Goal: Information Seeking & Learning: Learn about a topic

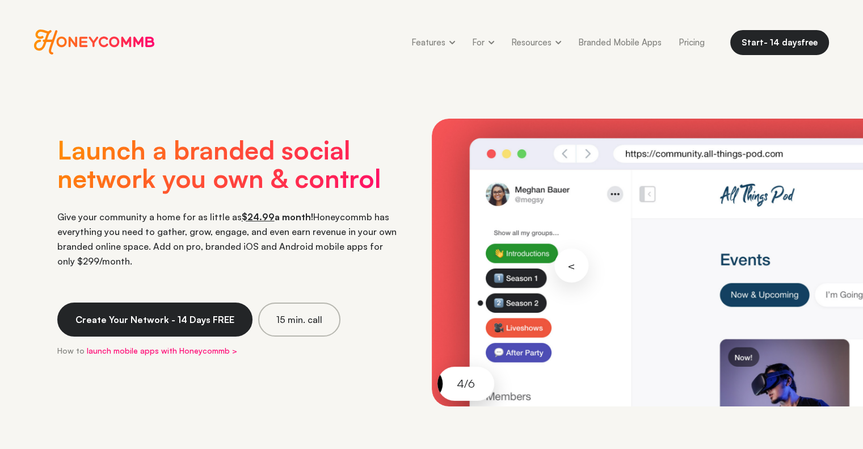
drag, startPoint x: 572, startPoint y: 266, endPoint x: 469, endPoint y: 271, distance: 103.4
click at [507, 272] on button at bounding box center [540, 263] width 216 height 288
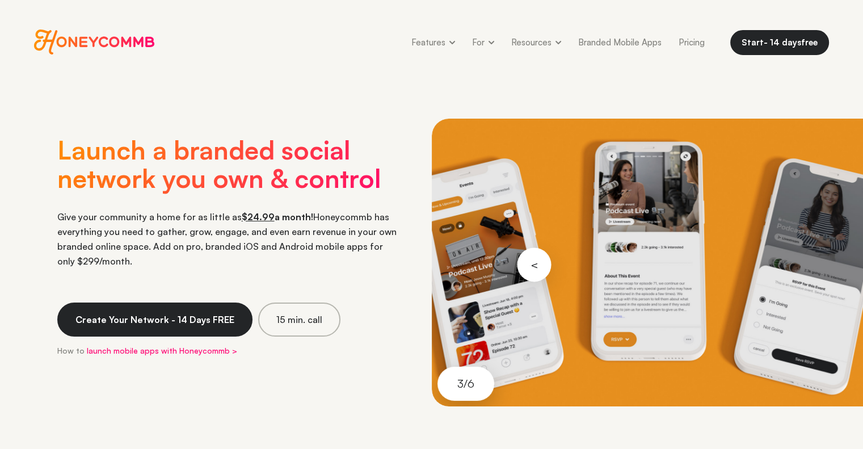
drag, startPoint x: 545, startPoint y: 264, endPoint x: 435, endPoint y: 272, distance: 110.3
click at [447, 272] on button at bounding box center [540, 263] width 216 height 288
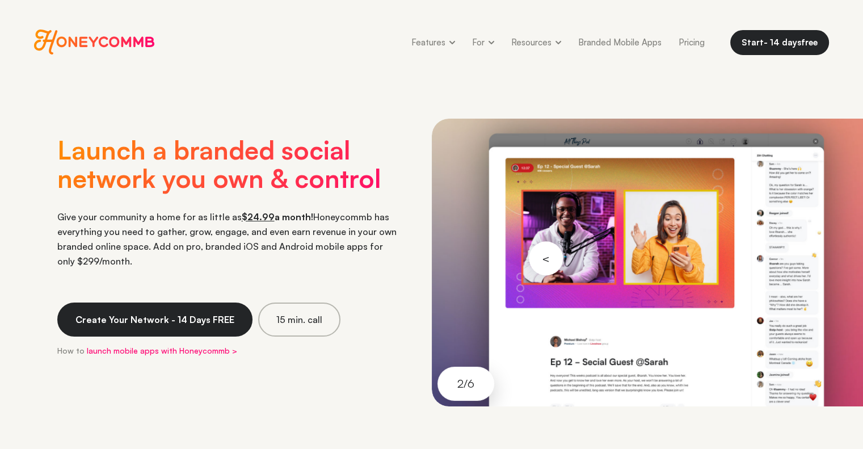
drag, startPoint x: 554, startPoint y: 259, endPoint x: 469, endPoint y: 262, distance: 85.1
click at [471, 262] on button at bounding box center [540, 263] width 216 height 288
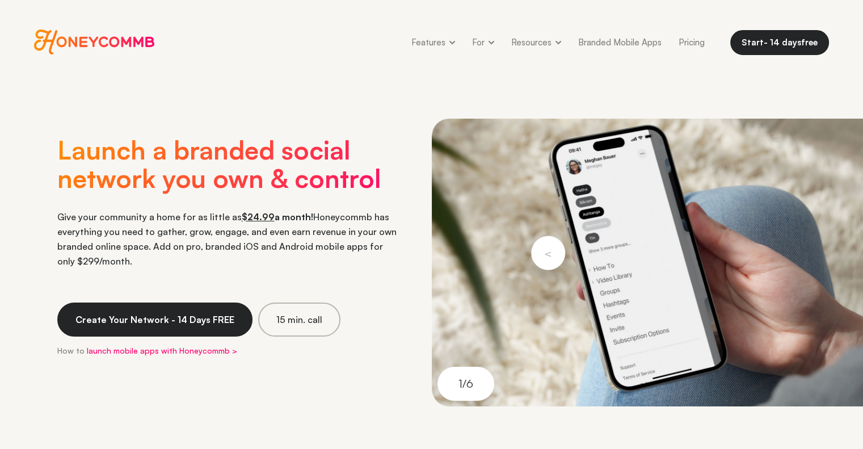
drag, startPoint x: 551, startPoint y: 252, endPoint x: 474, endPoint y: 258, distance: 77.4
click at [477, 258] on button at bounding box center [540, 263] width 216 height 288
drag, startPoint x: 552, startPoint y: 249, endPoint x: 386, endPoint y: 265, distance: 167.0
click at [387, 265] on div "Launch a branded social network you own & control Give your community a home fo…" at bounding box center [431, 263] width 863 height 288
drag, startPoint x: 491, startPoint y: 258, endPoint x: 710, endPoint y: 266, distance: 218.6
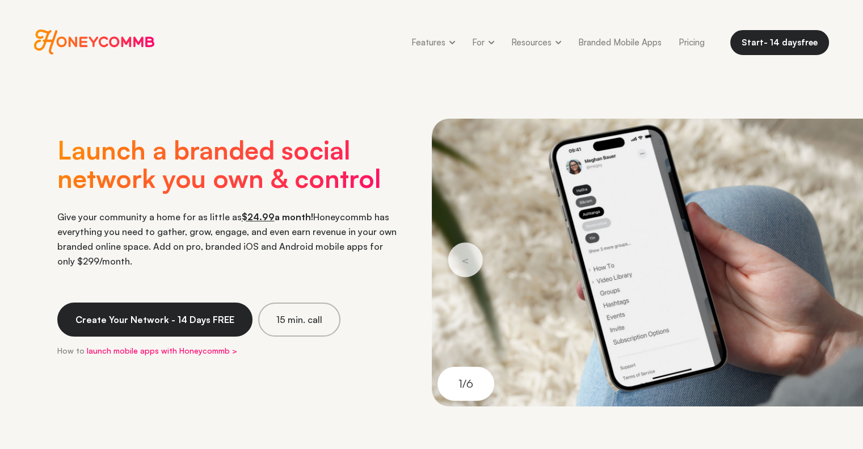
click at [682, 263] on div at bounding box center [648, 263] width 432 height 288
drag, startPoint x: 656, startPoint y: 263, endPoint x: 857, endPoint y: 265, distance: 201.4
click at [862, 263] on html "Honeycommb Features 👀 Features Overview Primary features and customizations 📱 M…" at bounding box center [431, 224] width 863 height 449
drag, startPoint x: 781, startPoint y: 260, endPoint x: 871, endPoint y: 262, distance: 89.6
click at [861, 260] on button at bounding box center [755, 263] width 216 height 288
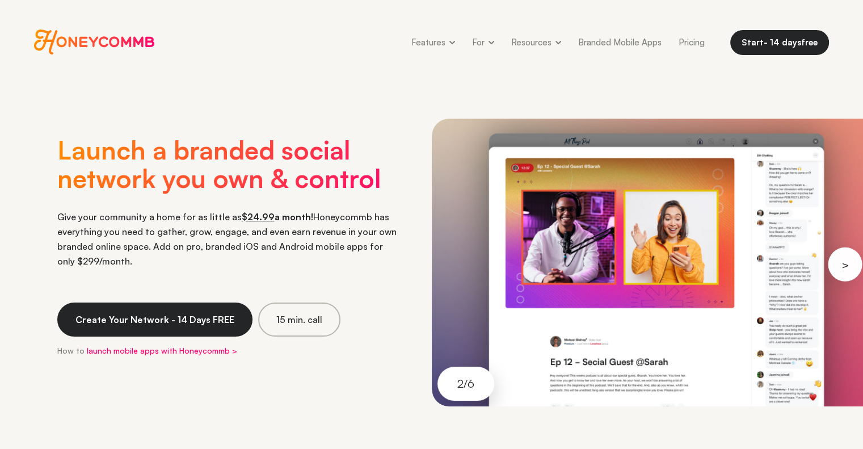
click at [842, 264] on button at bounding box center [755, 263] width 216 height 288
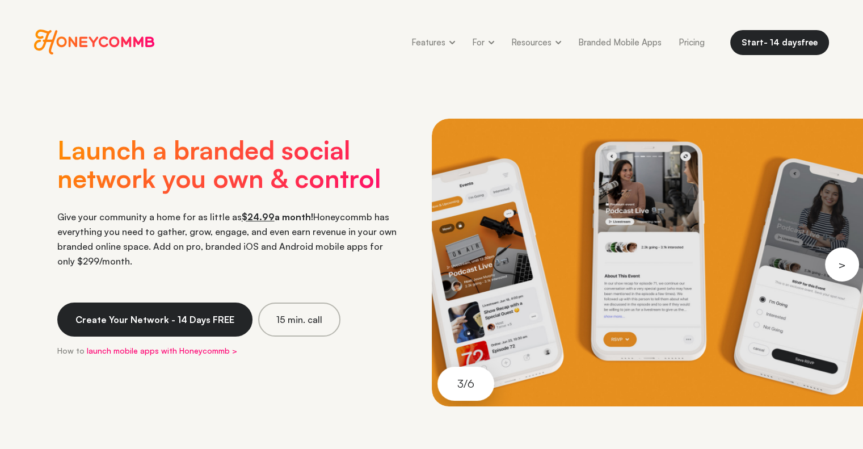
click at [842, 264] on button at bounding box center [755, 263] width 216 height 288
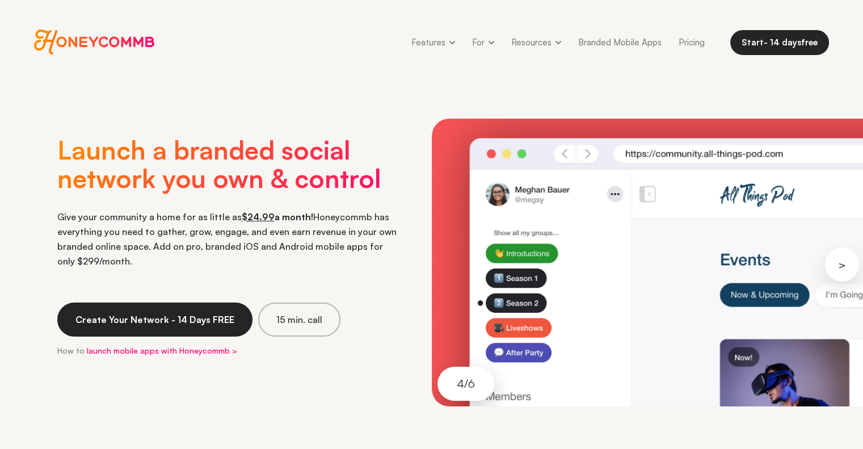
click at [842, 264] on button at bounding box center [755, 263] width 216 height 288
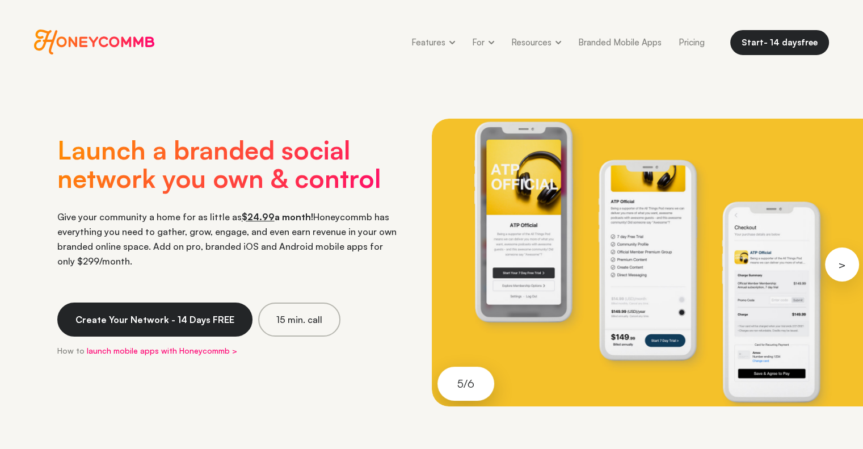
click at [842, 264] on button at bounding box center [755, 263] width 216 height 288
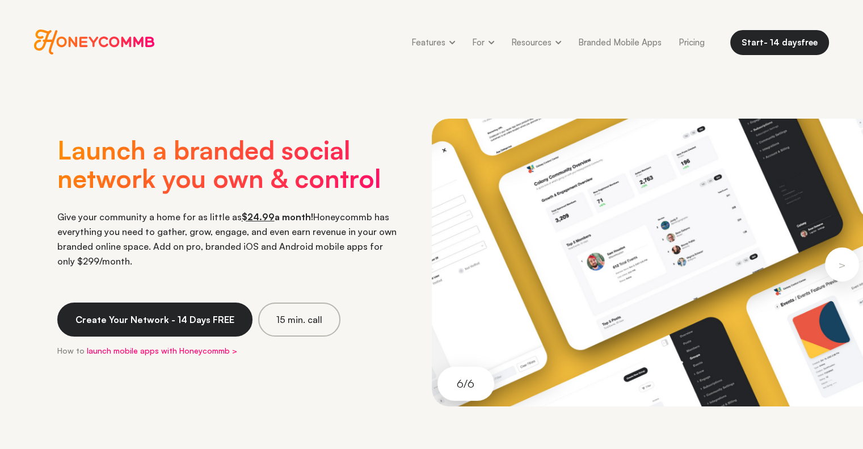
click at [842, 264] on button at bounding box center [755, 263] width 216 height 288
